Goal: Task Accomplishment & Management: Complete application form

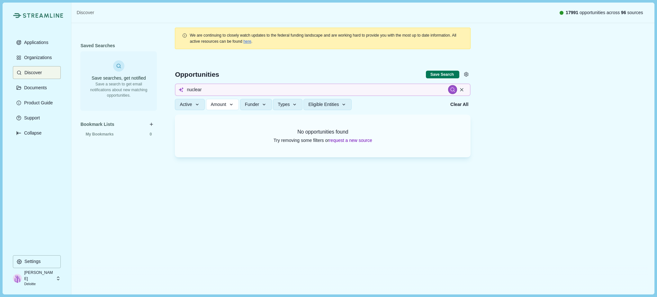
scroll to position [121, 0]
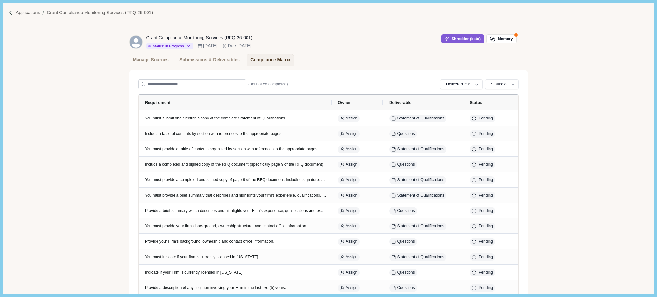
scroll to position [18, 0]
